Goal: Task Accomplishment & Management: Manage account settings

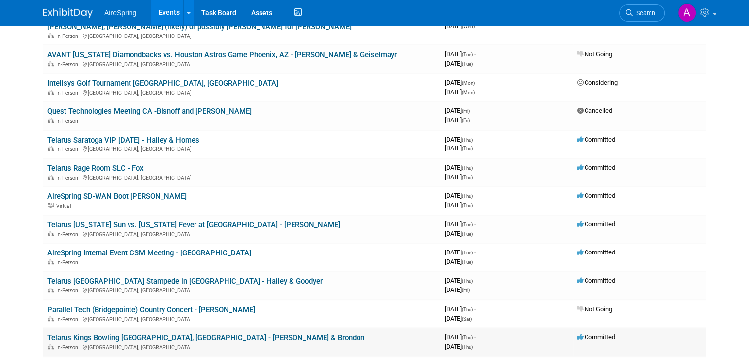
scroll to position [422, 0]
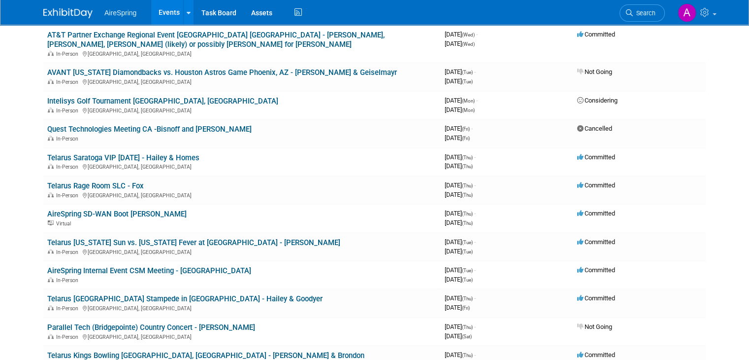
drag, startPoint x: 169, startPoint y: 302, endPoint x: 24, endPoint y: 302, distance: 145.4
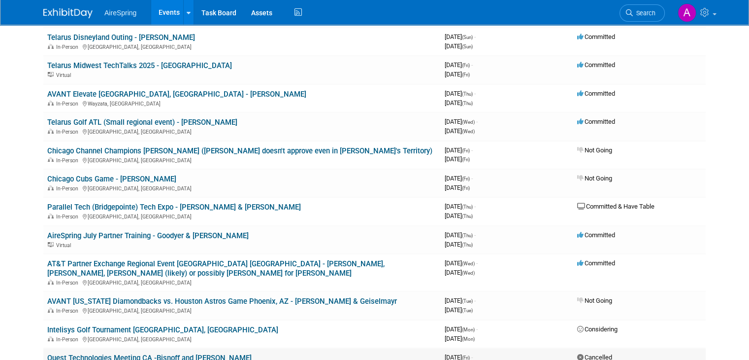
scroll to position [175, 0]
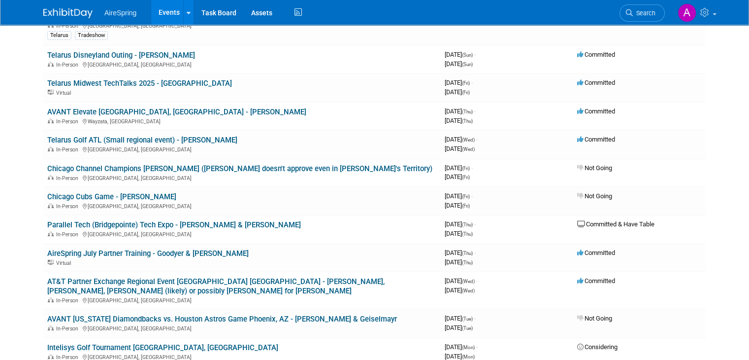
drag, startPoint x: 128, startPoint y: 326, endPoint x: 13, endPoint y: 306, distance: 116.5
click at [13, 184] on html "AireSpring Events Add Event Bulk Upload Events Shareable Event Boards Recently …" at bounding box center [374, 5] width 749 height 360
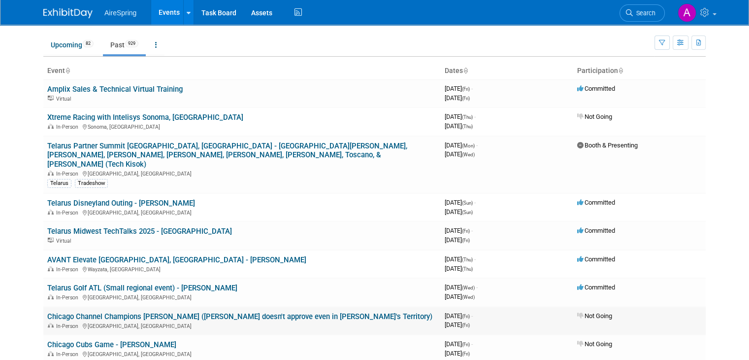
scroll to position [0, 0]
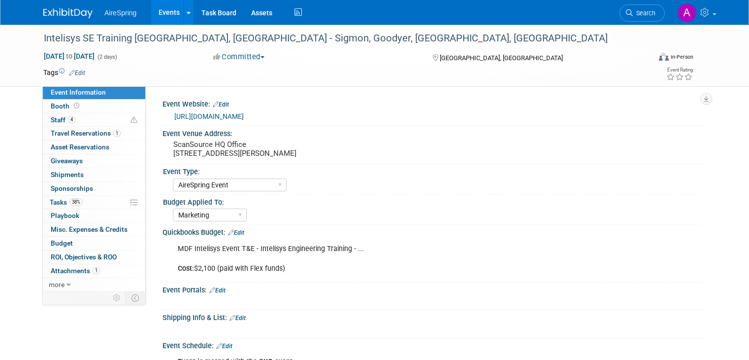
select select "AireSpring Event"
select select "Marketing"
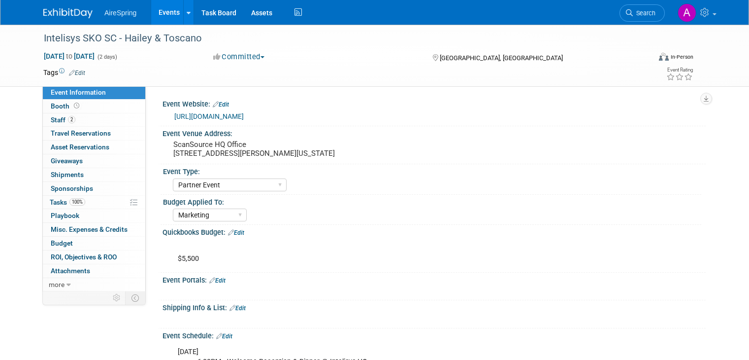
select select "Partner Event"
select select "Marketing"
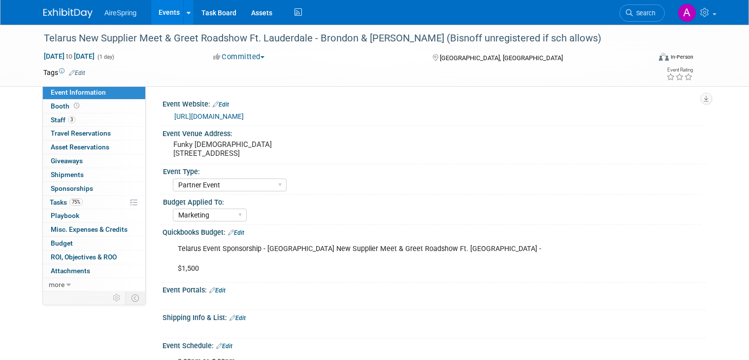
select select "Partner Event"
select select "Marketing"
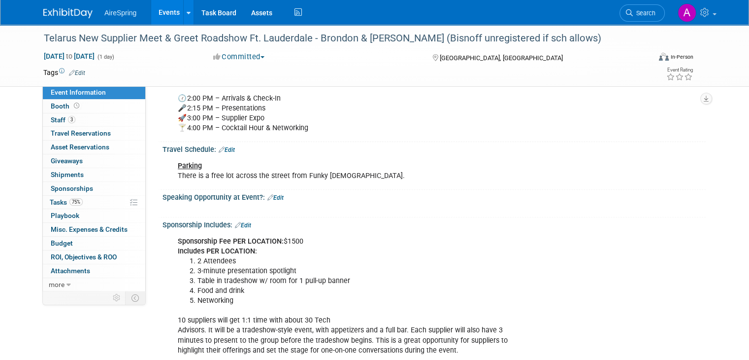
scroll to position [345, 0]
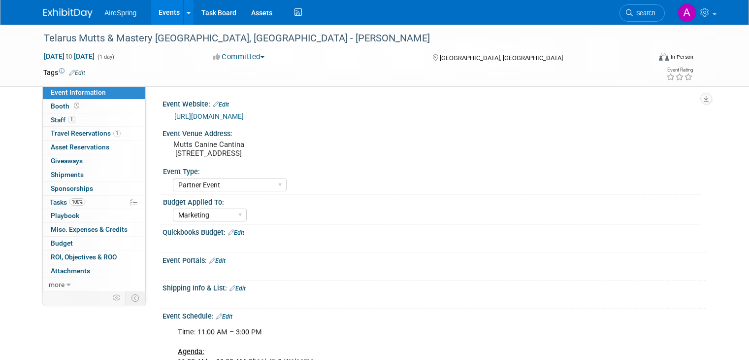
select select "Partner Event"
select select "Marketing"
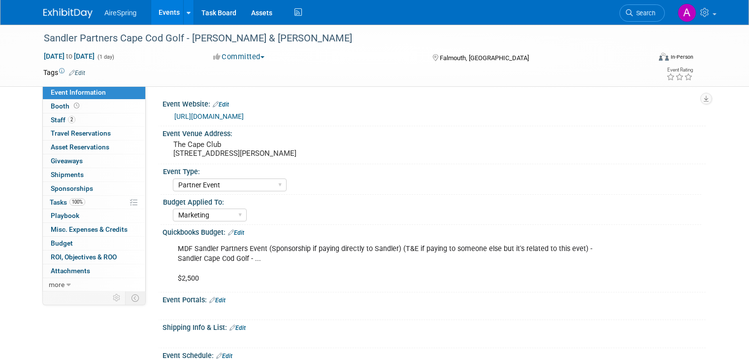
select select "Partner Event"
select select "Marketing"
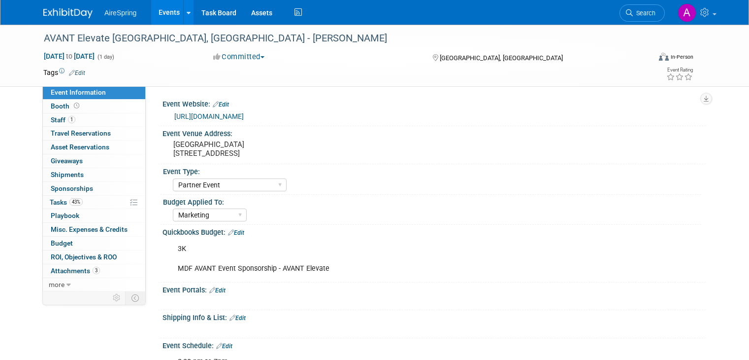
select select "Partner Event"
select select "Marketing"
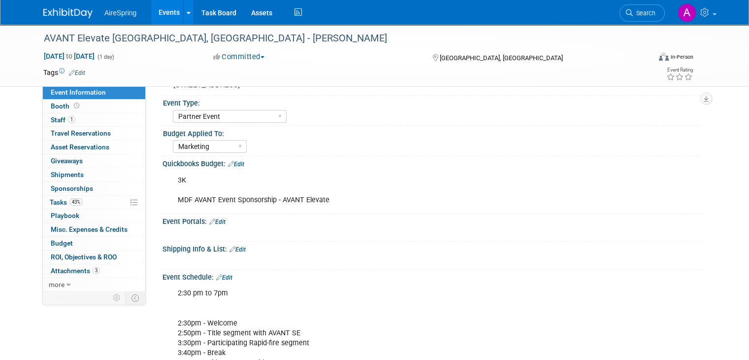
scroll to position [197, 0]
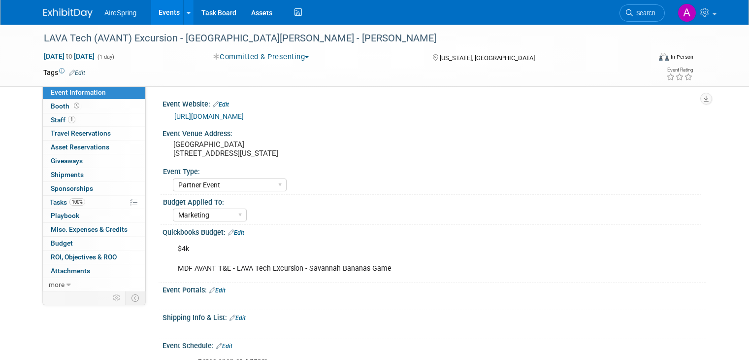
select select "Partner Event"
select select "Marketing"
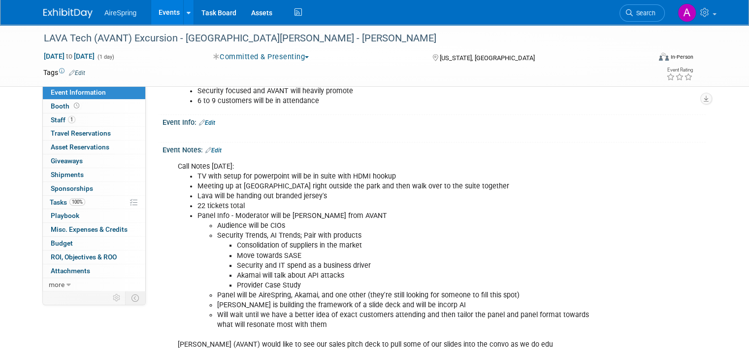
scroll to position [591, 0]
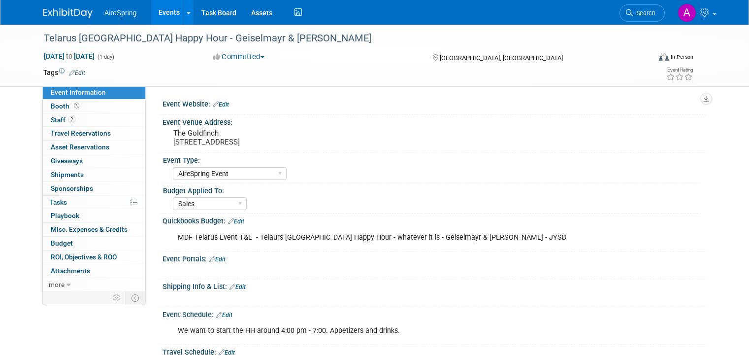
select select "AireSpring Event"
select select "Sales"
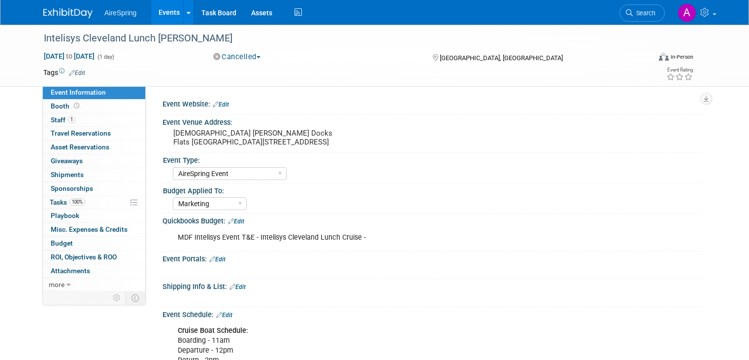
select select "AireSpring Event"
select select "Marketing"
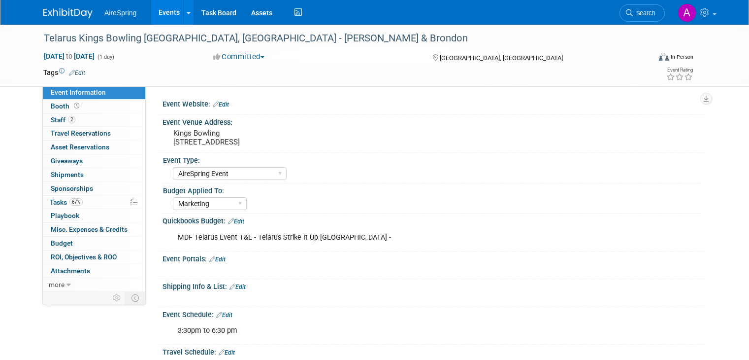
select select "AireSpring Event"
select select "Marketing"
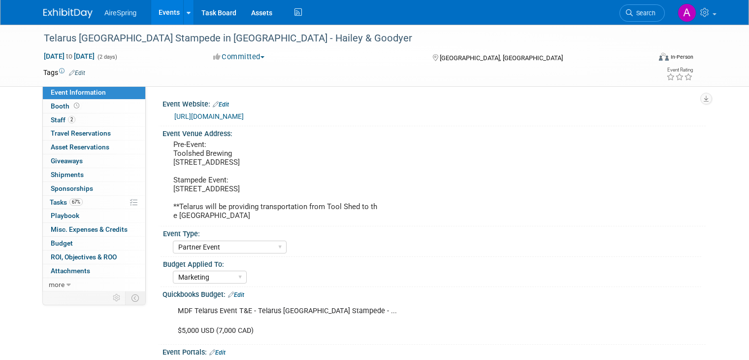
select select "Partner Event"
select select "Marketing"
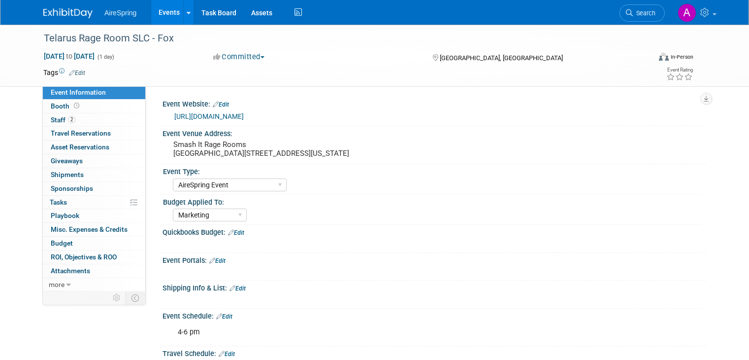
select select "AireSpring Event"
select select "Marketing"
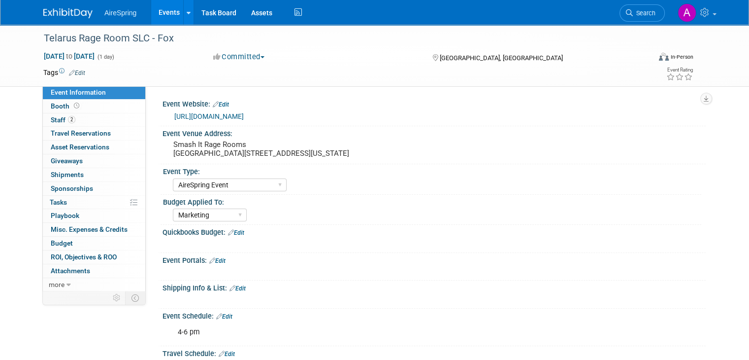
click at [713, 133] on div "Event Information Event Info Booth Booth 2 Staff 2 Staff 0 Travel Reservations …" at bounding box center [374, 347] width 677 height 645
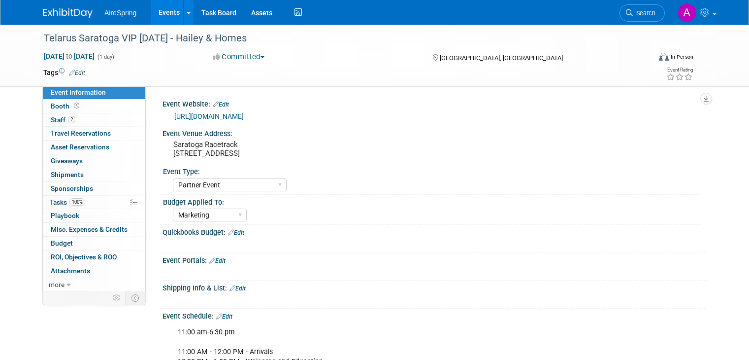
select select "Partner Event"
select select "Marketing"
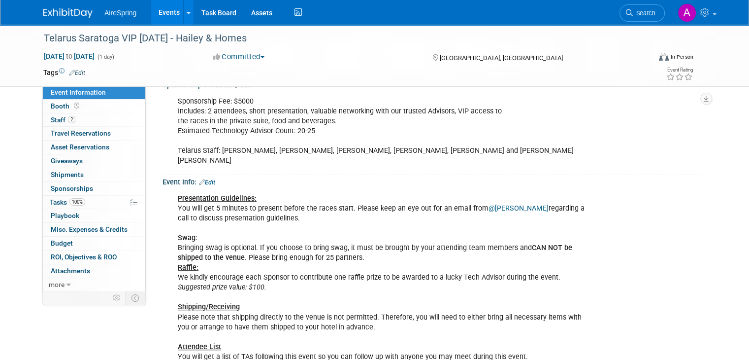
scroll to position [443, 0]
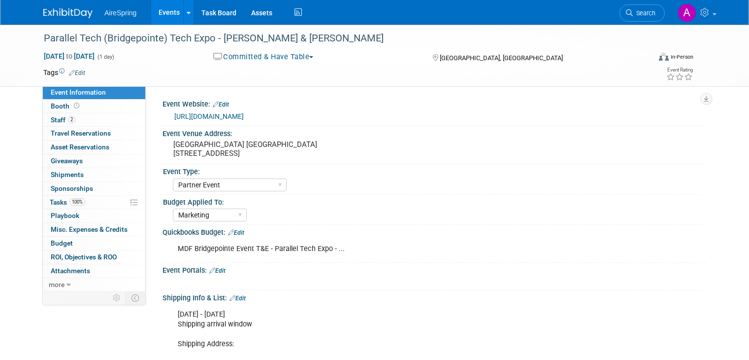
select select "Partner Event"
select select "Marketing"
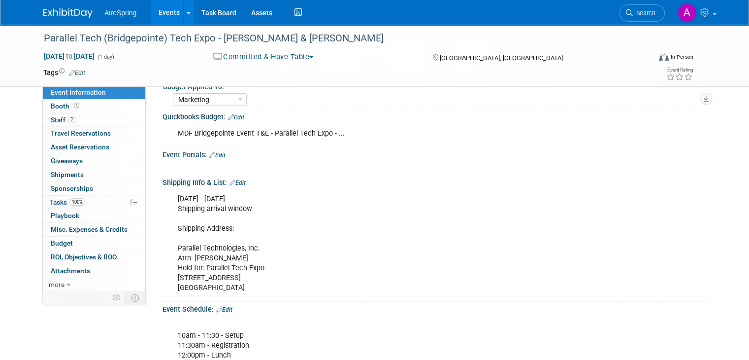
scroll to position [148, 0]
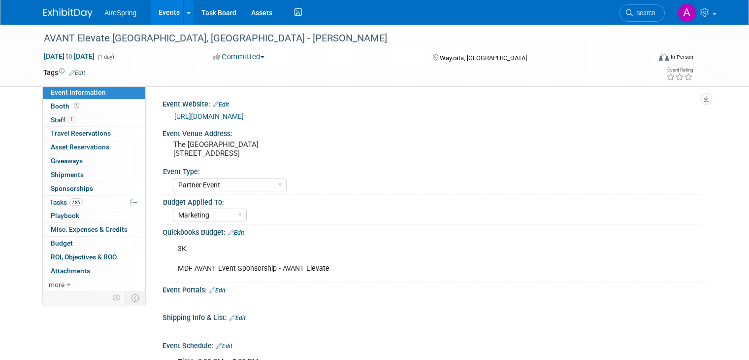
select select "Partner Event"
select select "Marketing"
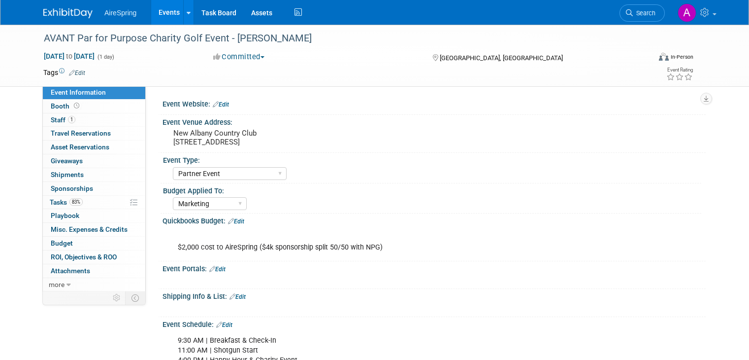
select select "Partner Event"
select select "Marketing"
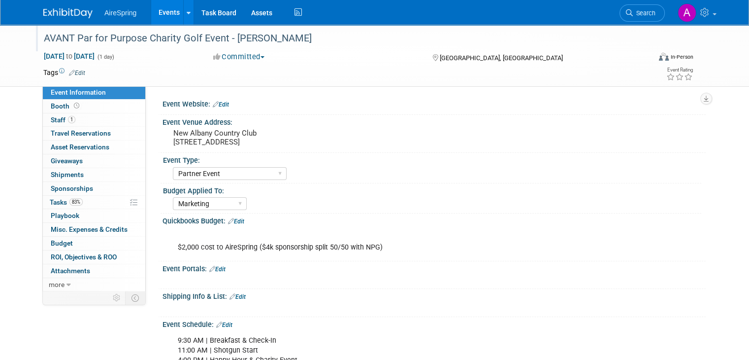
click at [218, 43] on div "AVANT Par for Purpose Charity Golf Event - [PERSON_NAME]" at bounding box center [339, 39] width 598 height 18
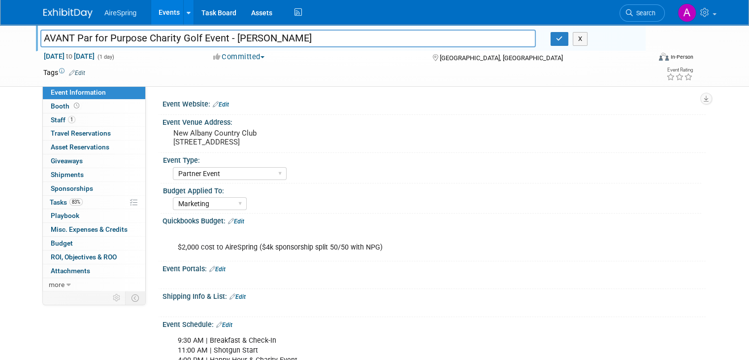
drag, startPoint x: 219, startPoint y: 38, endPoint x: 23, endPoint y: 42, distance: 195.6
click at [23, 42] on div "AVANT Par for Purpose Charity Golf Event - [PERSON_NAME] AVANT Par for Purpose …" at bounding box center [374, 56] width 749 height 62
click at [316, 75] on td at bounding box center [334, 73] width 498 height 10
click at [568, 38] on button "button" at bounding box center [560, 39] width 18 height 14
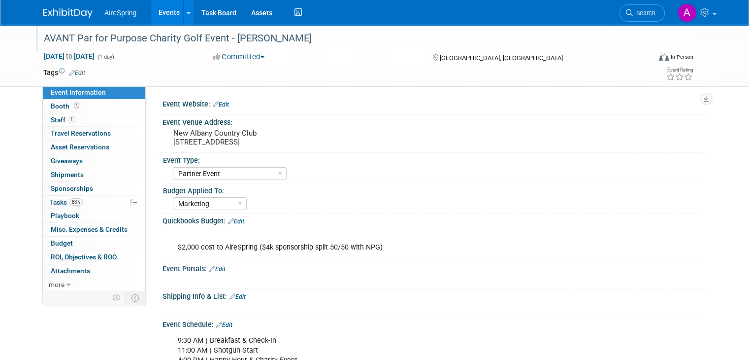
click at [141, 38] on div "AVANT Par for Purpose Charity Golf Event - [PERSON_NAME]" at bounding box center [339, 39] width 598 height 18
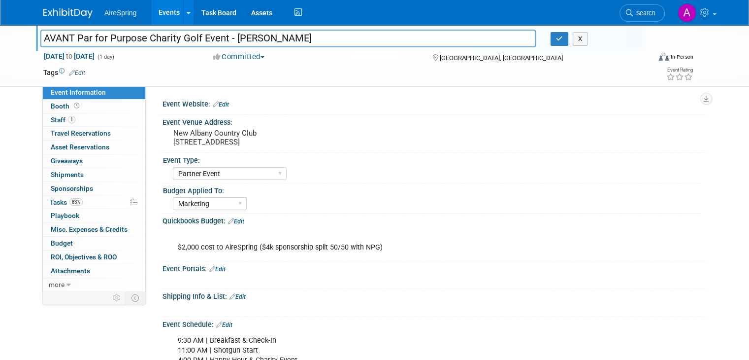
drag, startPoint x: 218, startPoint y: 38, endPoint x: 31, endPoint y: 40, distance: 187.2
click at [33, 40] on div "AVANT Par for Purpose Charity Golf Event - [PERSON_NAME]" at bounding box center [288, 39] width 510 height 15
